Goal: Transaction & Acquisition: Purchase product/service

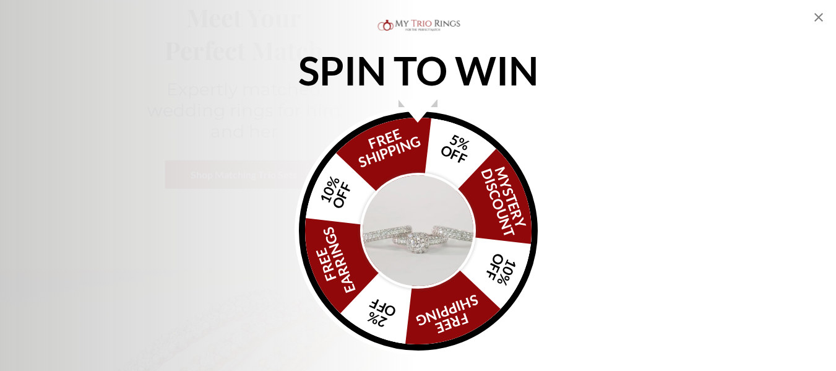
scroll to position [204, 0]
click at [770, 223] on div "SPIN TO WIN FREE SHIPPING 5% OFF Mystery Discount 10% OFF FREE SHIPPING 2% OFF …" at bounding box center [418, 186] width 836 height 338
click at [815, 17] on icon "Close popup" at bounding box center [818, 17] width 15 height 15
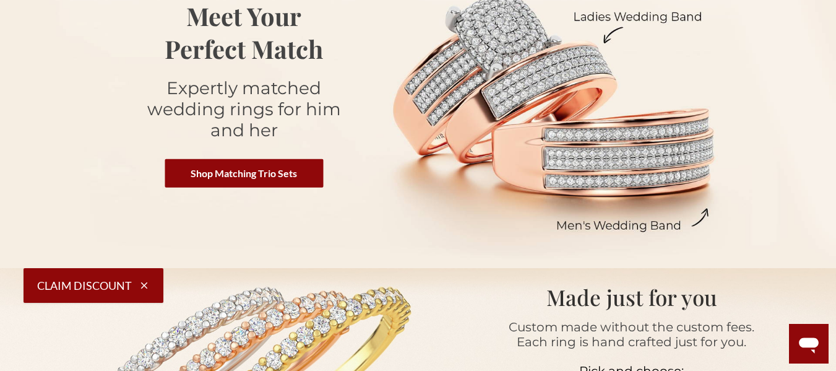
scroll to position [0, 0]
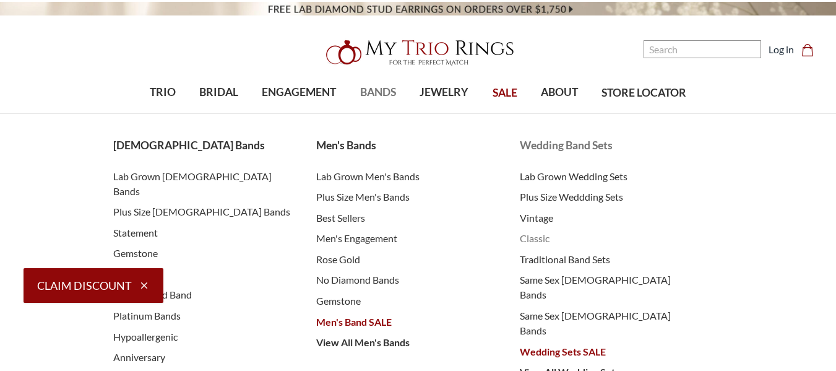
click at [529, 238] on span "Classic" at bounding box center [609, 238] width 179 height 15
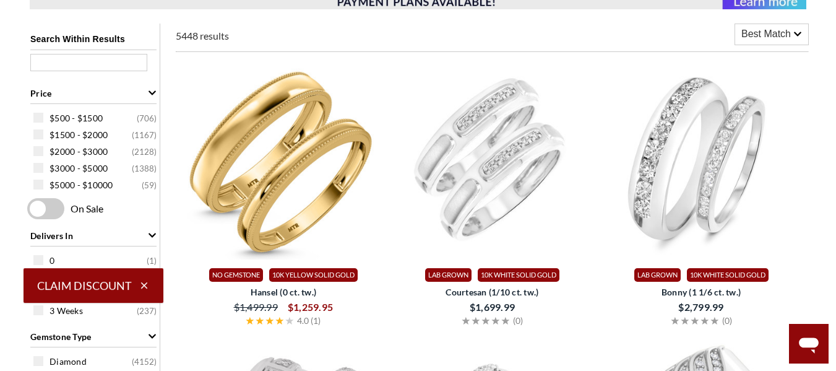
scroll to position [487, 0]
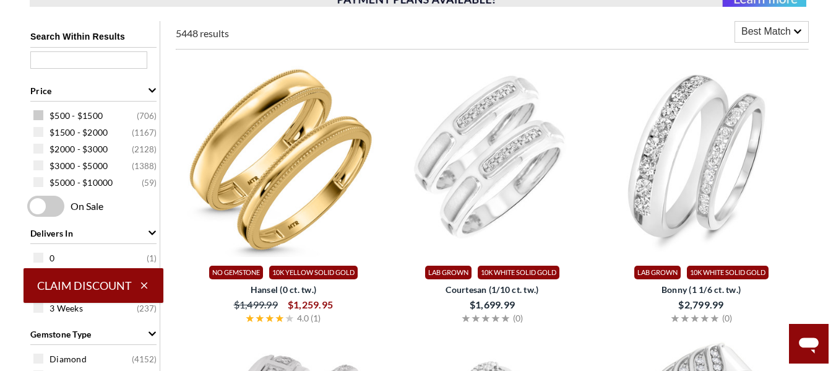
click at [39, 113] on span at bounding box center [38, 115] width 10 height 10
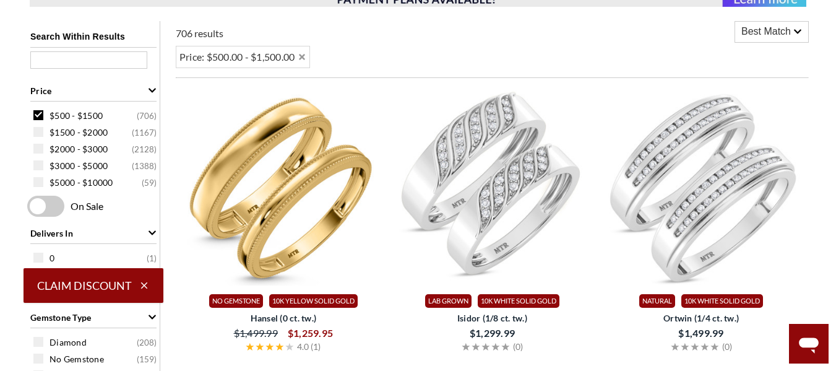
click at [146, 288] on icon "button" at bounding box center [144, 285] width 7 height 7
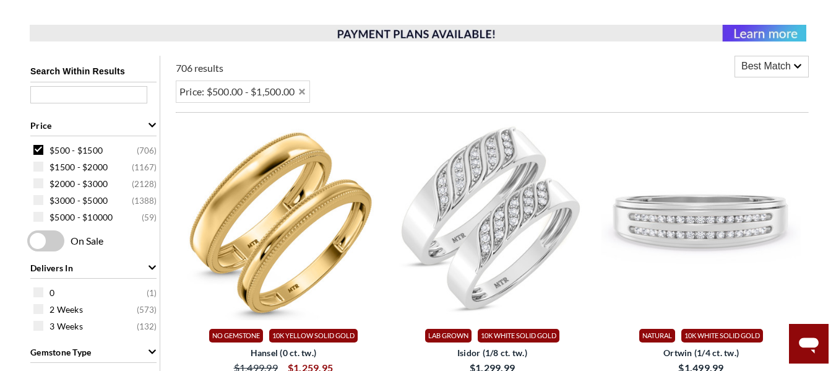
scroll to position [450, 0]
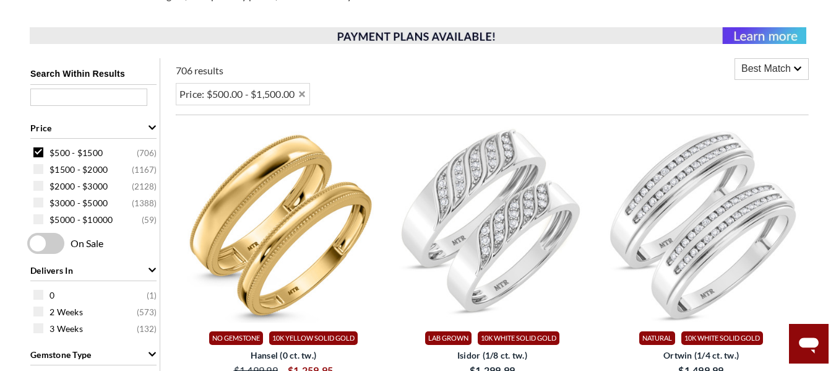
click at [749, 69] on span "Best Match" at bounding box center [766, 68] width 50 height 15
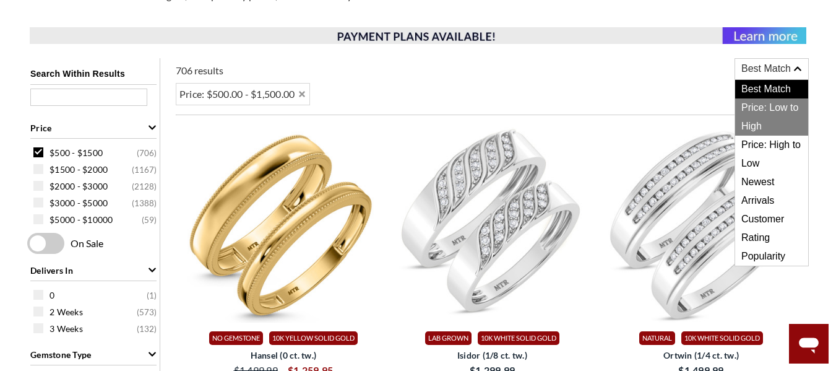
click at [759, 105] on span "Price: Low to High" at bounding box center [771, 116] width 73 height 37
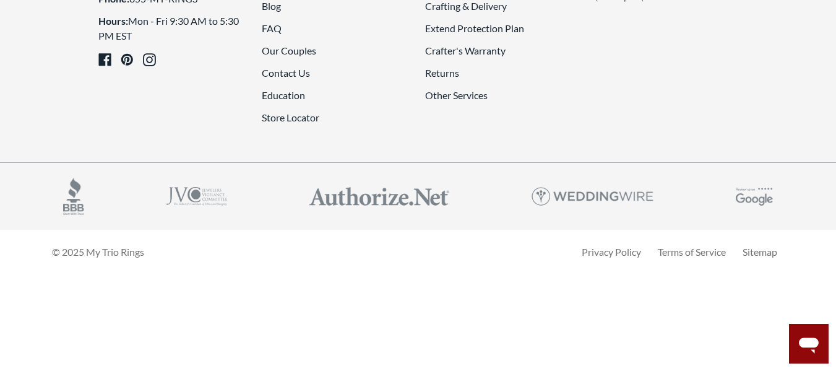
scroll to position [3256, 0]
